Goal: Check status

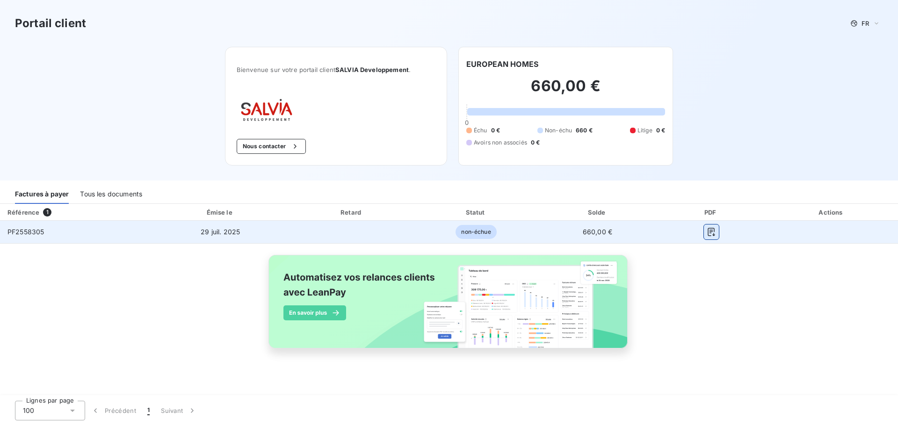
click at [709, 233] on icon "button" at bounding box center [711, 231] width 9 height 9
